Goal: Task Accomplishment & Management: Manage account settings

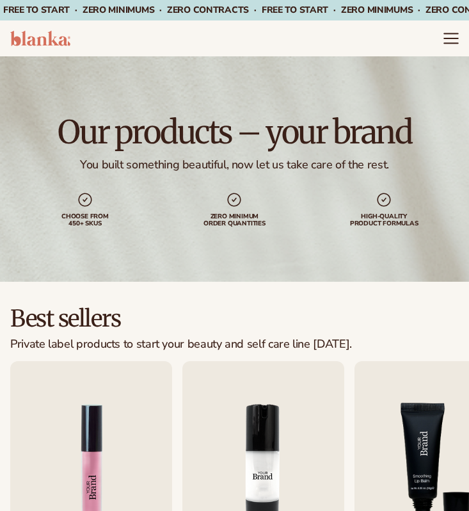
click at [451, 39] on icon "Menu" at bounding box center [451, 38] width 17 height 17
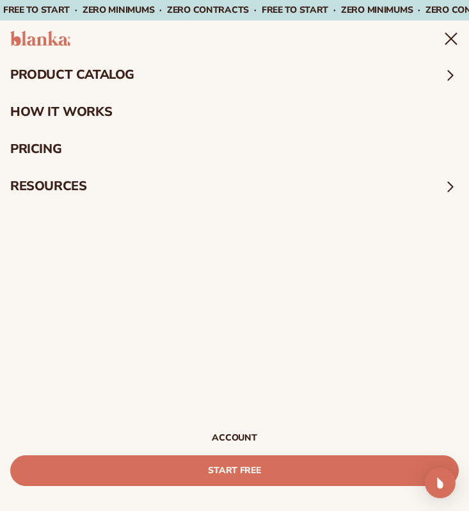
click at [242, 437] on link "Account" at bounding box center [234, 437] width 449 height 9
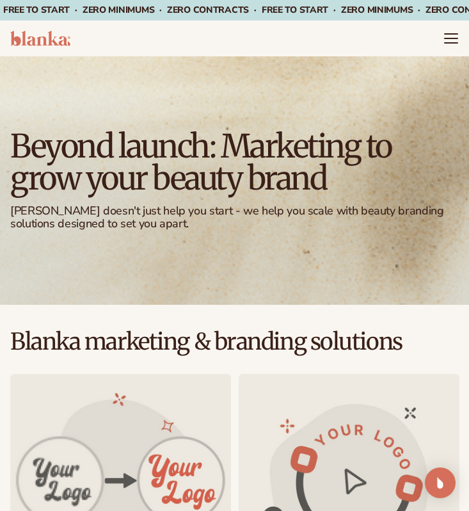
click at [441, 42] on header "Cart product catalog The Lab by [PERSON_NAME]" at bounding box center [234, 38] width 469 height 36
click at [445, 43] on icon "Menu" at bounding box center [450, 43] width 13 height 0
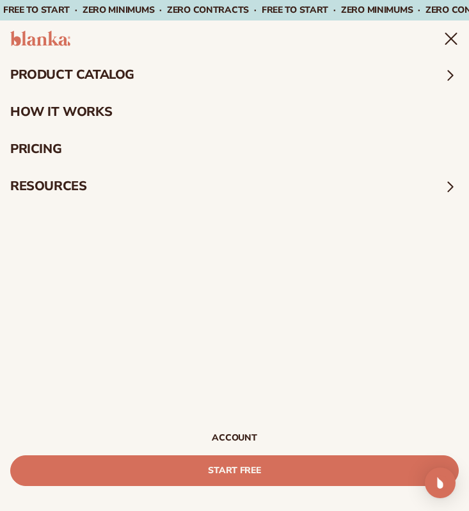
click at [245, 435] on link "Account" at bounding box center [234, 437] width 449 height 9
